Goal: Transaction & Acquisition: Obtain resource

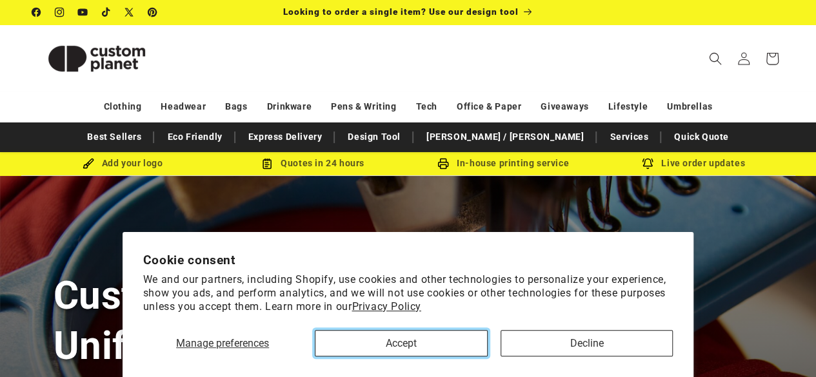
click at [433, 335] on button "Accept" at bounding box center [401, 343] width 172 height 26
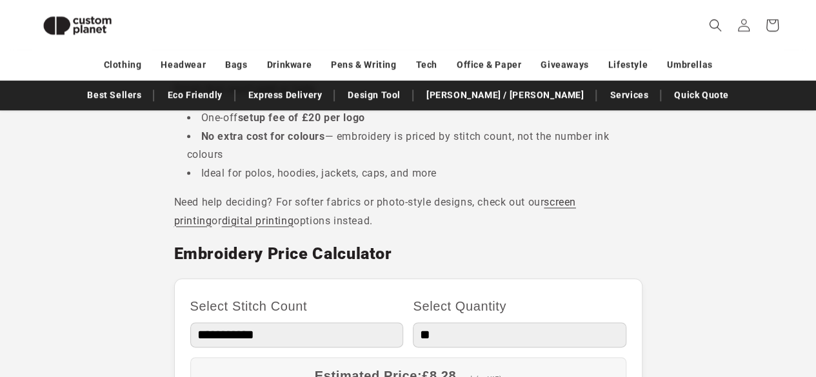
scroll to position [692, 0]
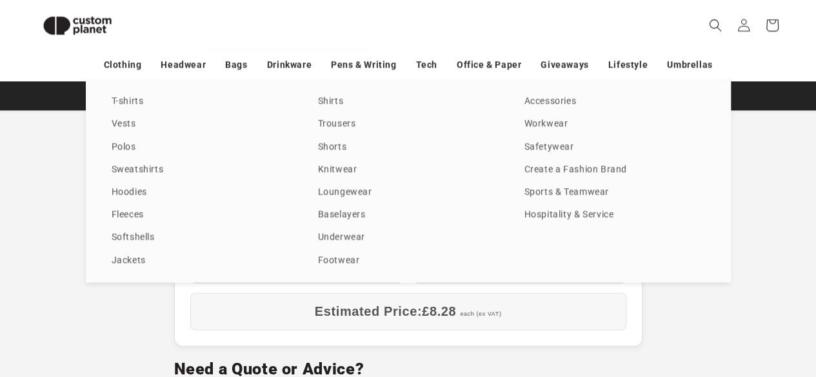
click at [101, 22] on img at bounding box center [77, 25] width 90 height 41
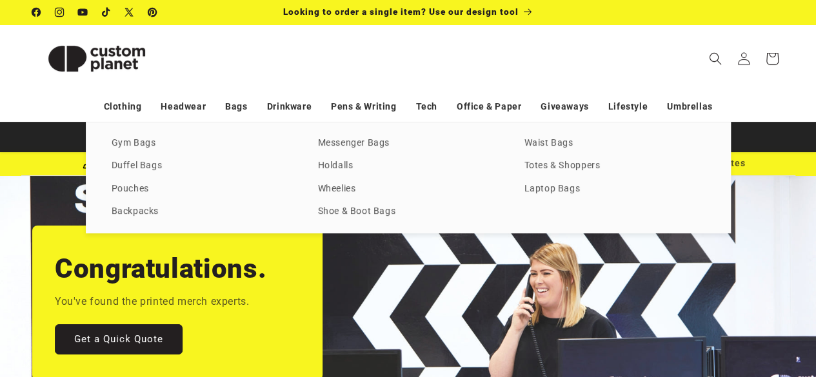
click at [565, 175] on div "Gym Bags Duffel Bags Pouches Backpacks Messenger Bags Holdalls Wheelies Shoe & …" at bounding box center [408, 178] width 645 height 112
click at [565, 170] on link "Totes & Shoppers" at bounding box center [614, 165] width 181 height 17
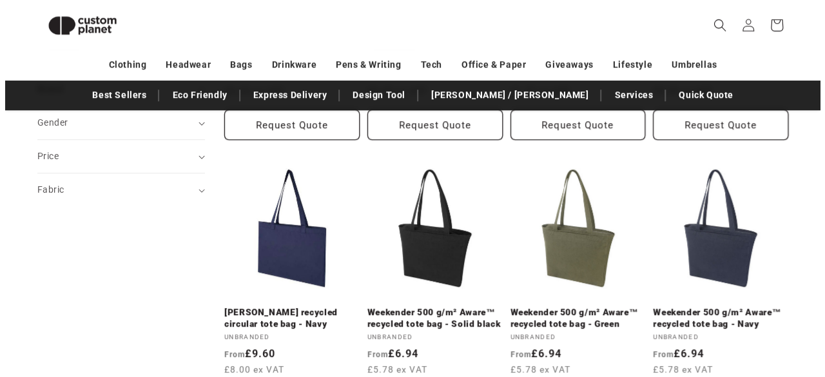
scroll to position [175, 0]
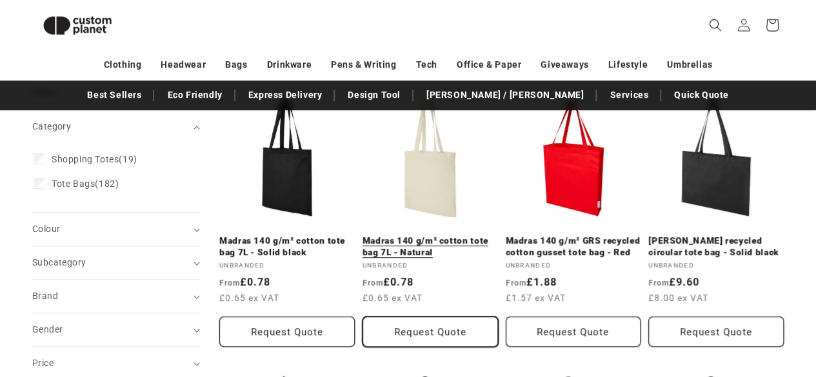
click at [426, 333] on button "Request Quote" at bounding box center [429, 332] width 135 height 30
